Goal: Task Accomplishment & Management: Use online tool/utility

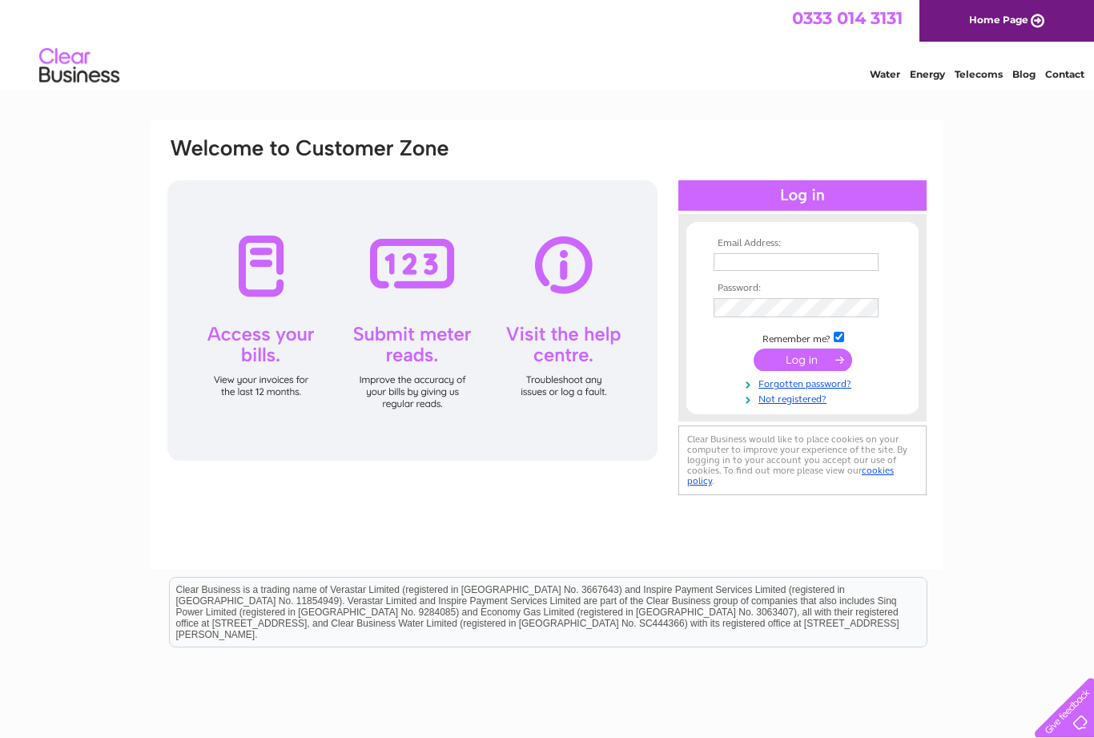
click at [780, 260] on input "text" at bounding box center [796, 262] width 165 height 18
type input "Peterpateluch@hotmail.com"
click at [807, 364] on input "submit" at bounding box center [803, 361] width 99 height 22
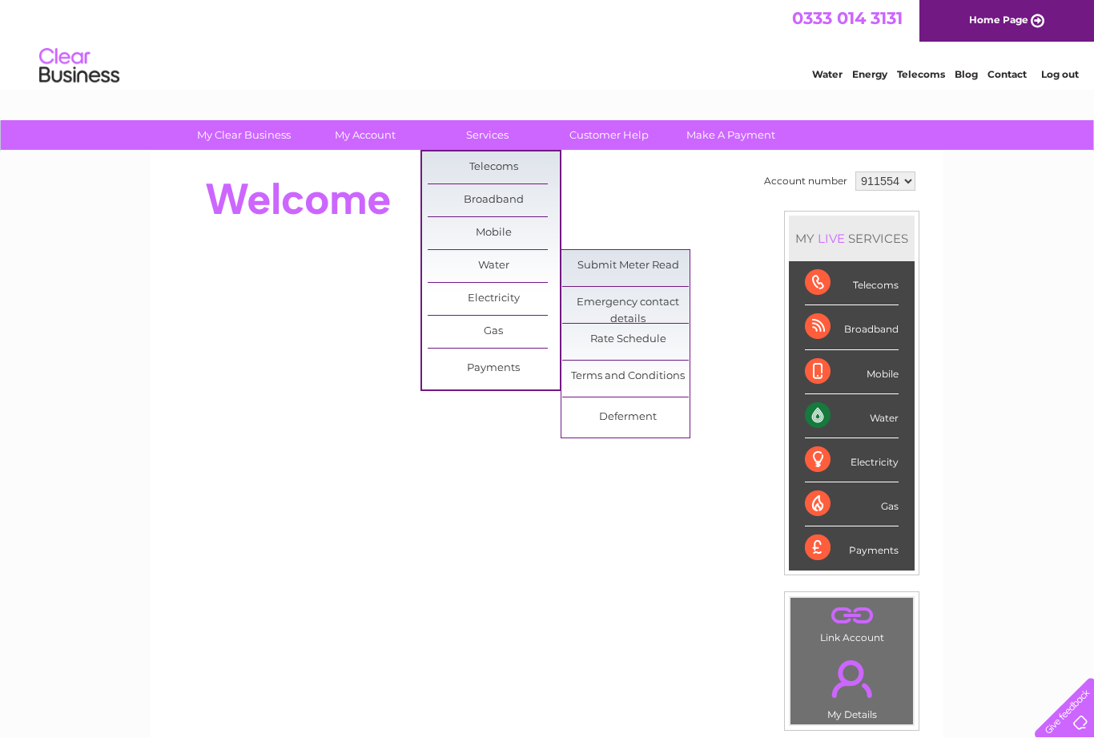
click at [647, 263] on link "Submit Meter Read" at bounding box center [628, 266] width 132 height 32
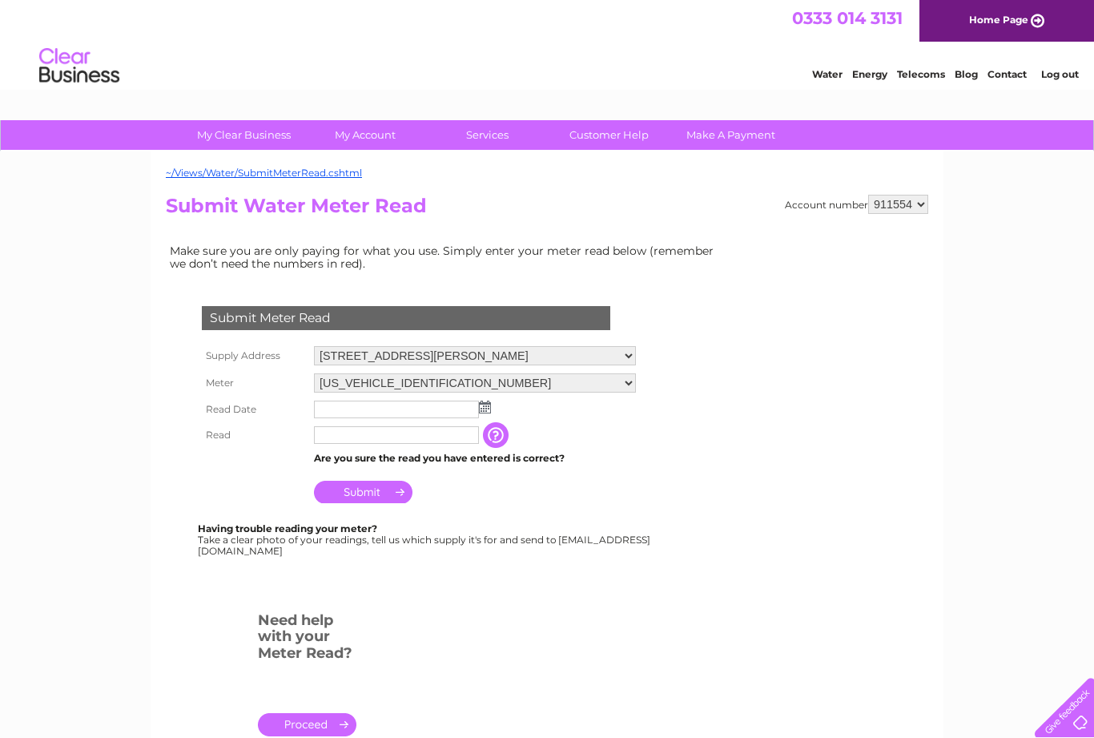
click at [488, 411] on img at bounding box center [485, 407] width 12 height 13
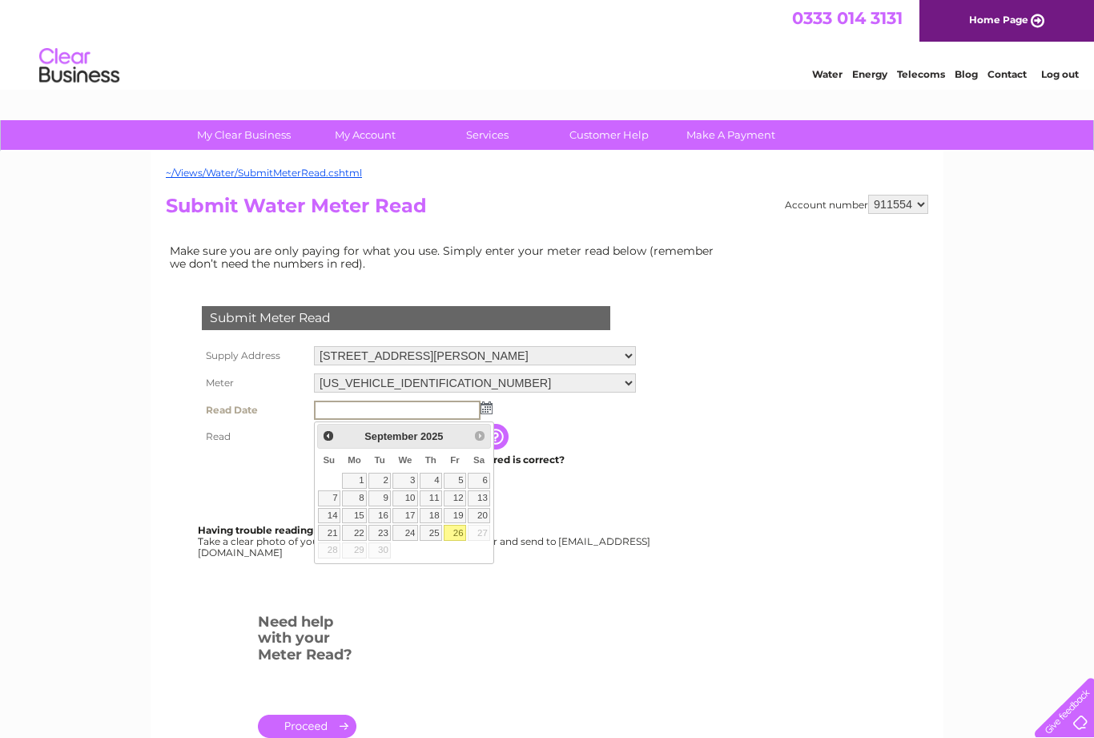
click at [459, 532] on link "26" at bounding box center [455, 533] width 22 height 16
type input "[DATE]"
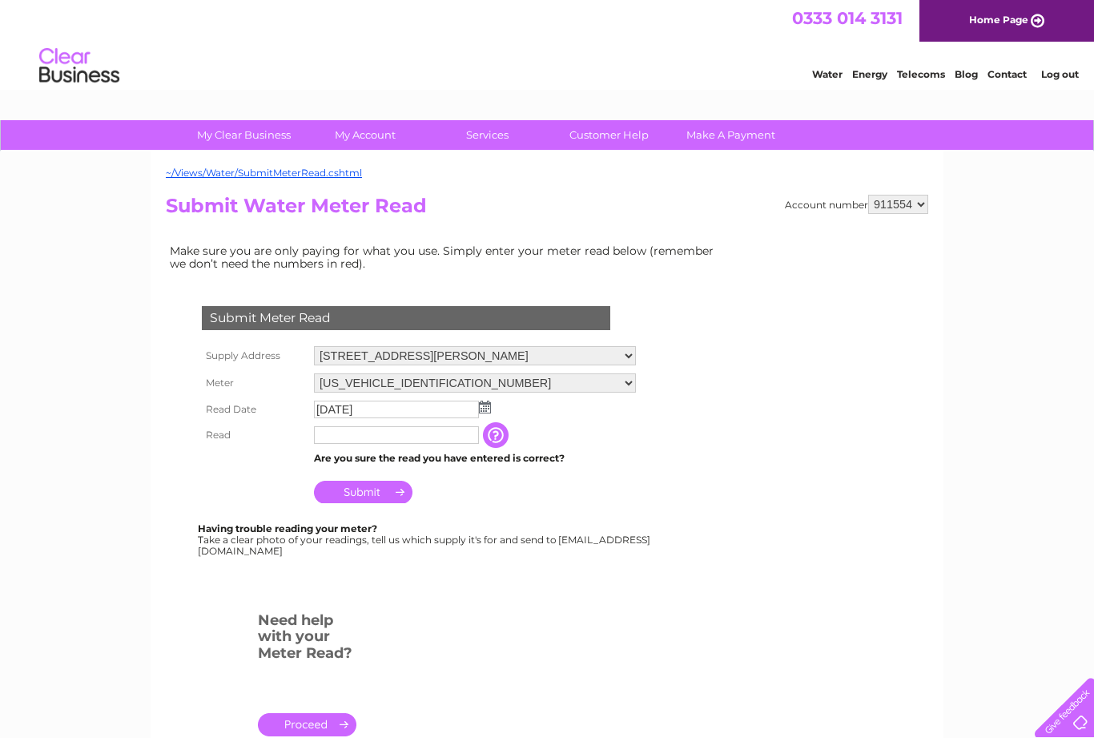
click at [328, 438] on input "text" at bounding box center [396, 435] width 165 height 18
type input "0735"
click at [378, 495] on input "Submit" at bounding box center [363, 493] width 99 height 22
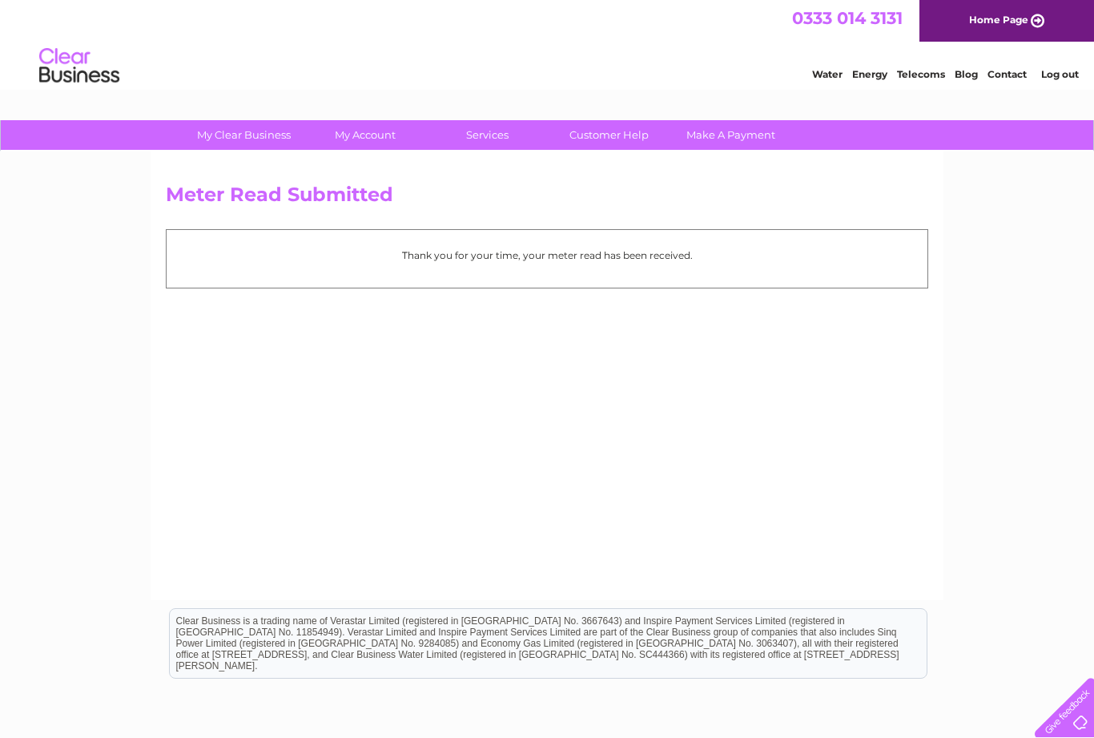
click at [1073, 74] on link "Log out" at bounding box center [1060, 74] width 38 height 12
